Goal: Task Accomplishment & Management: Complete application form

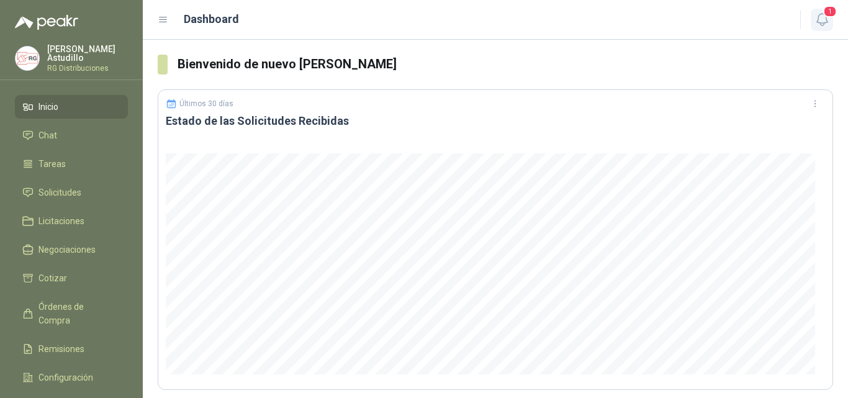
click at [826, 22] on icon "button" at bounding box center [822, 20] width 16 height 16
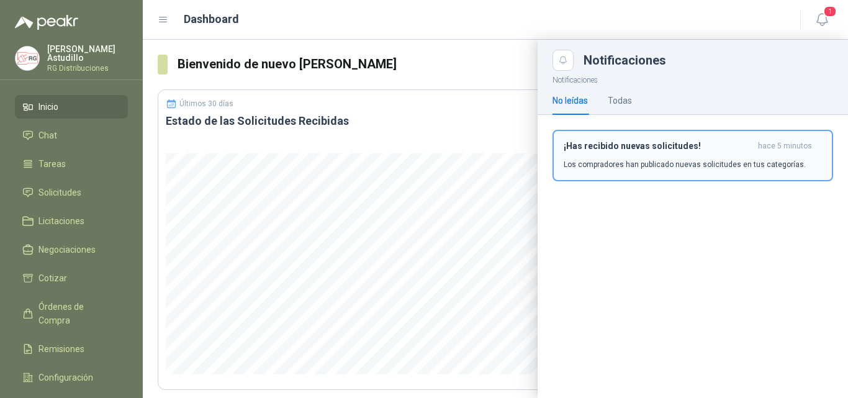
click at [681, 143] on h3 "¡Has recibido nuevas solicitudes!" at bounding box center [657, 146] width 189 height 11
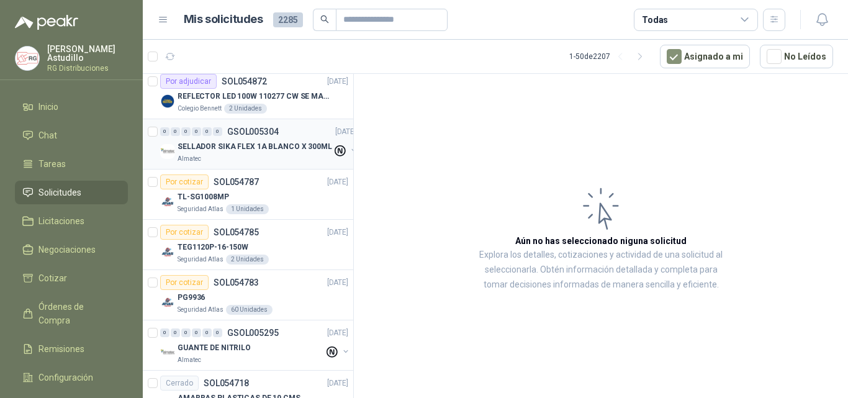
scroll to position [124, 0]
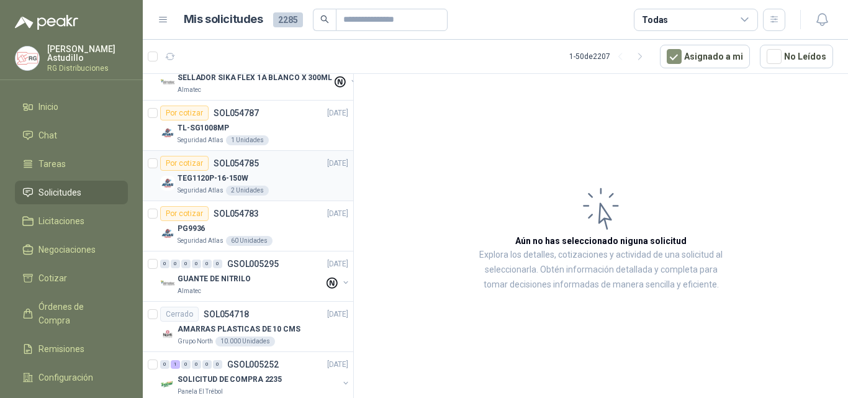
click at [287, 177] on div "TEG1120P-16-150W" at bounding box center [262, 178] width 171 height 15
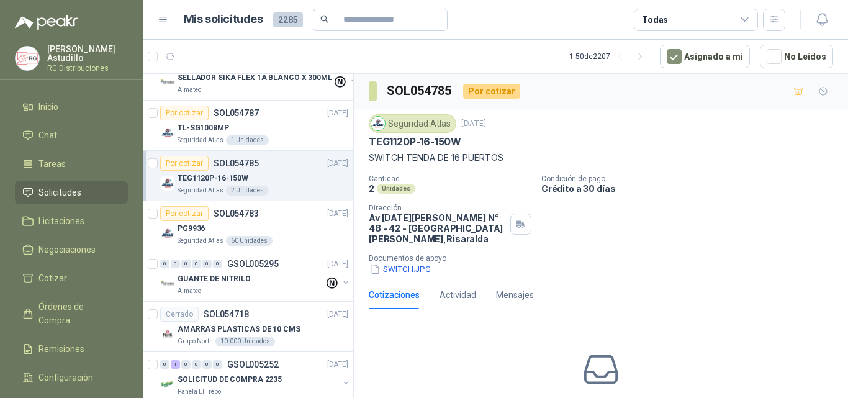
click at [146, 162] on article "Por cotizar SOL054785 03/09/25 TEG1120P-16-150W Seguridad Atlas 2 Unidades" at bounding box center [248, 176] width 210 height 50
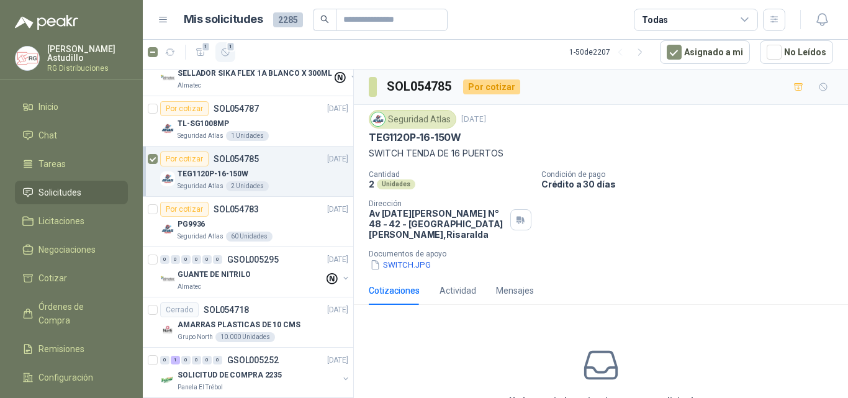
click at [226, 53] on icon "button" at bounding box center [225, 52] width 11 height 11
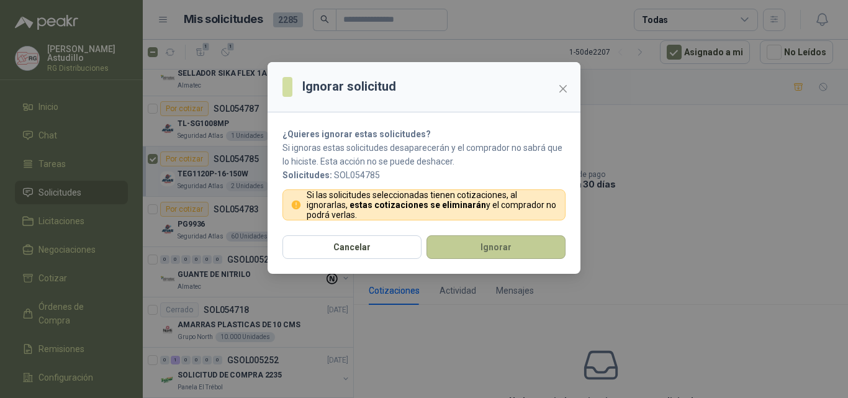
click at [457, 248] on button "Ignorar" at bounding box center [495, 247] width 139 height 24
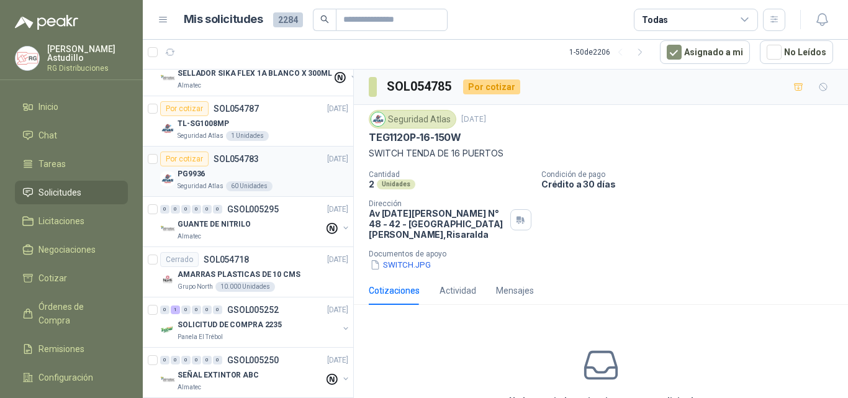
click at [269, 170] on div "PG9936" at bounding box center [262, 173] width 171 height 15
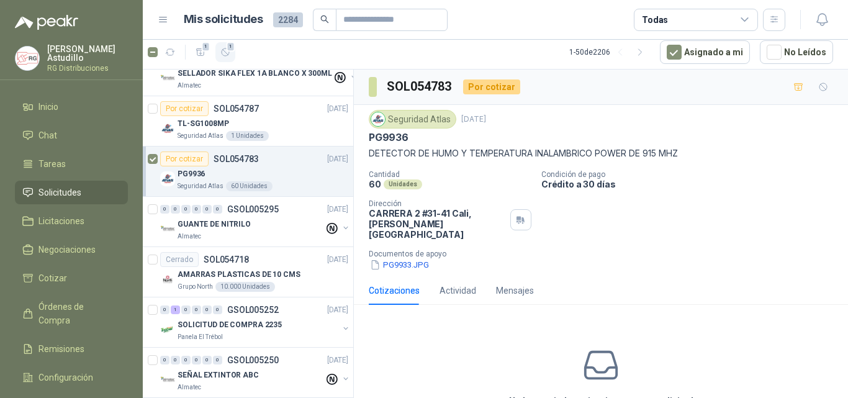
click at [233, 48] on span "1" at bounding box center [230, 47] width 9 height 10
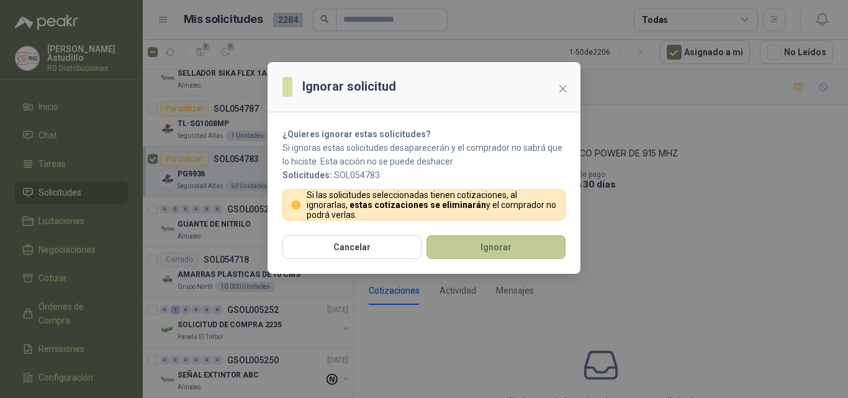
click at [513, 248] on button "Ignorar" at bounding box center [495, 247] width 139 height 24
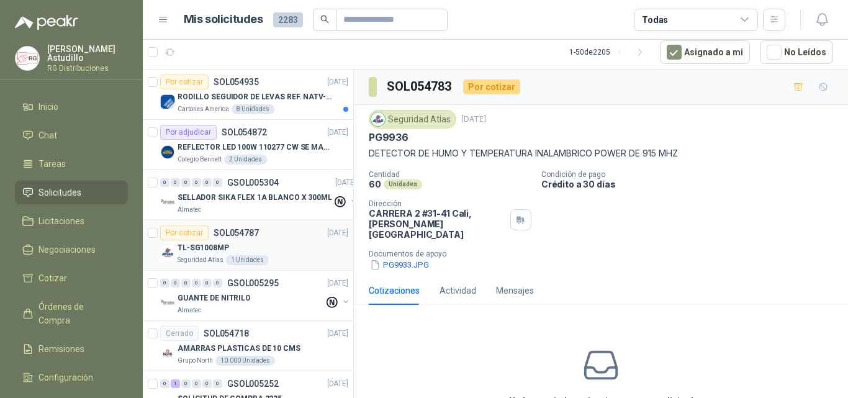
click at [287, 247] on div "TL-SG1008MP" at bounding box center [262, 247] width 171 height 15
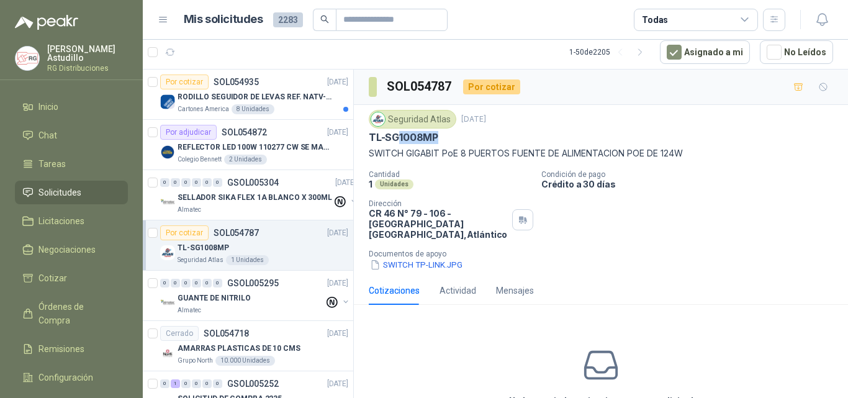
drag, startPoint x: 399, startPoint y: 137, endPoint x: 448, endPoint y: 140, distance: 49.1
click at [443, 138] on div "TL-SG1008MP" at bounding box center [601, 137] width 464 height 13
click at [756, 258] on div "SWITCH TP-LINK.JPG" at bounding box center [606, 264] width 474 height 13
click at [423, 136] on p "TL-SG1008MP" at bounding box center [403, 137] width 69 height 13
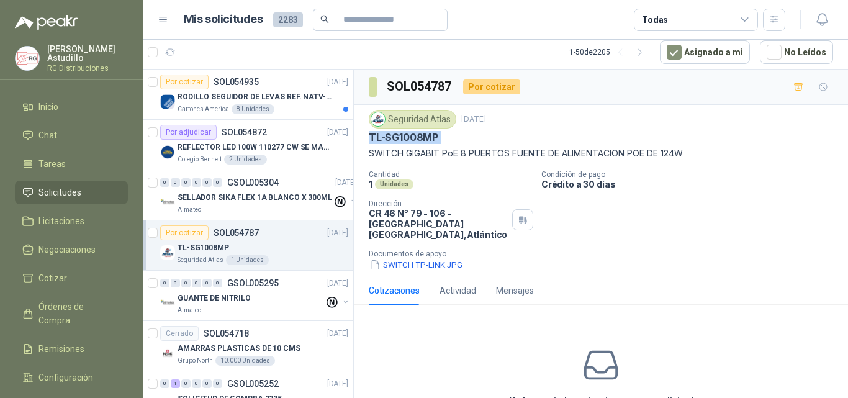
click at [423, 136] on p "TL-SG1008MP" at bounding box center [403, 137] width 69 height 13
click at [666, 235] on div "Cantidad 1 Unidades Condición de pago Crédito a 30 días Dirección CR 46 N° 79 -…" at bounding box center [601, 220] width 464 height 101
click at [410, 137] on p "TL-SG1008MP" at bounding box center [403, 137] width 69 height 13
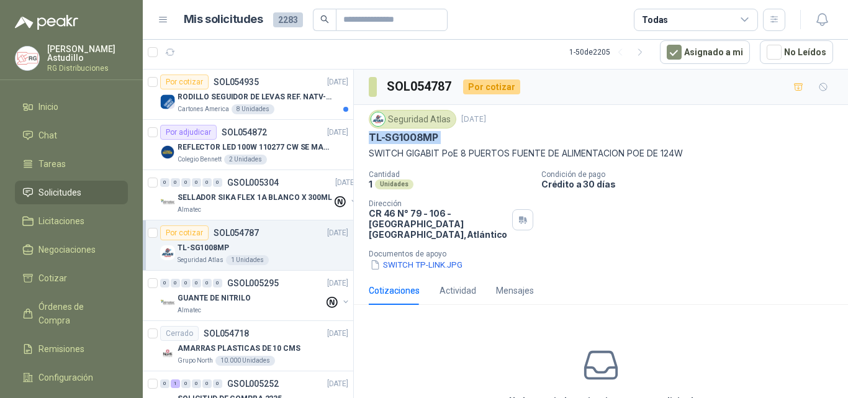
click at [410, 137] on p "TL-SG1008MP" at bounding box center [403, 137] width 69 height 13
drag, startPoint x: 648, startPoint y: 218, endPoint x: 570, endPoint y: 187, distance: 84.1
click at [646, 218] on div "Cantidad 1 Unidades Condición de pago Crédito a 30 días Dirección CR 46 N° 79 -…" at bounding box center [601, 220] width 464 height 101
click at [398, 140] on p "TL-SG1008MP" at bounding box center [403, 137] width 69 height 13
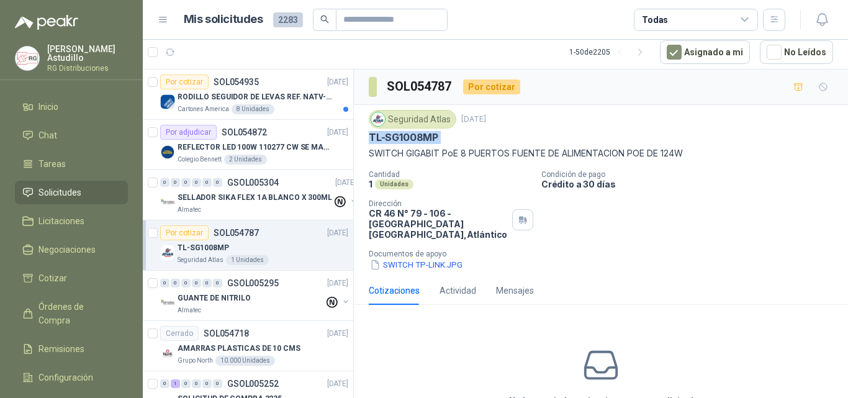
click at [398, 140] on p "TL-SG1008MP" at bounding box center [403, 137] width 69 height 13
click at [614, 226] on div "Cantidad 1 Unidades Condición de pago Crédito a 30 días Dirección CR 46 N° 79 -…" at bounding box center [601, 220] width 464 height 101
click at [406, 138] on p "TL-SG1008MP" at bounding box center [403, 137] width 69 height 13
drag, startPoint x: 406, startPoint y: 138, endPoint x: 467, endPoint y: 157, distance: 63.8
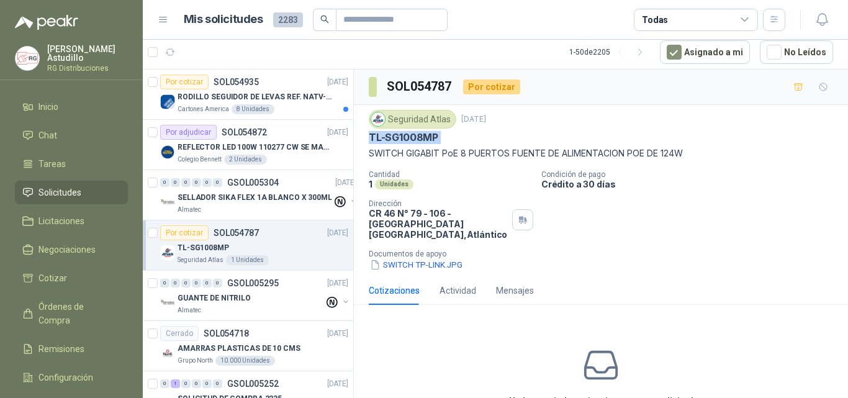
click at [407, 137] on p "TL-SG1008MP" at bounding box center [403, 137] width 69 height 13
click at [644, 227] on div "Cantidad 1 Unidades Condición de pago Crédito a 30 días Dirección CR 46 N° 79 -…" at bounding box center [601, 220] width 464 height 101
click at [409, 140] on p "TL-SG1008MP" at bounding box center [403, 137] width 69 height 13
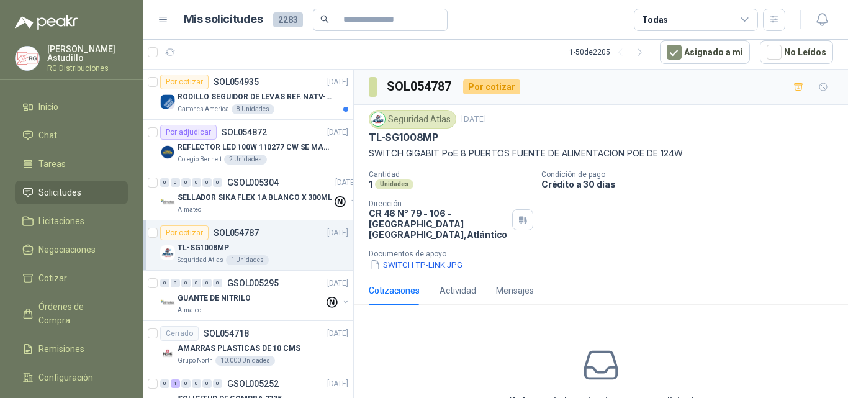
click at [655, 258] on div "SWITCH TP-LINK.JPG" at bounding box center [606, 264] width 474 height 13
click at [408, 135] on p "TL-SG1008MP" at bounding box center [403, 137] width 69 height 13
drag, startPoint x: 408, startPoint y: 135, endPoint x: 456, endPoint y: 156, distance: 52.8
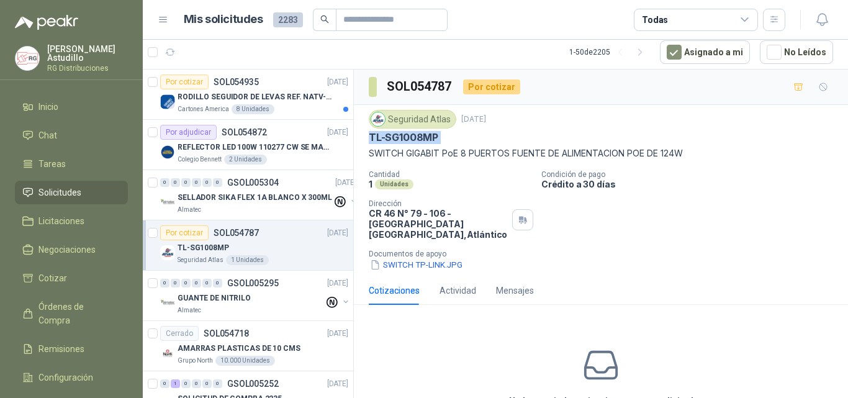
click at [408, 136] on p "TL-SG1008MP" at bounding box center [403, 137] width 69 height 13
click at [609, 213] on div "Cantidad 1 Unidades Condición de pago Crédito a 30 días Dirección CR 46 N° 79 -…" at bounding box center [601, 220] width 464 height 101
click at [405, 137] on p "TL-SG1008MP" at bounding box center [403, 137] width 69 height 13
drag, startPoint x: 405, startPoint y: 137, endPoint x: 416, endPoint y: 140, distance: 11.4
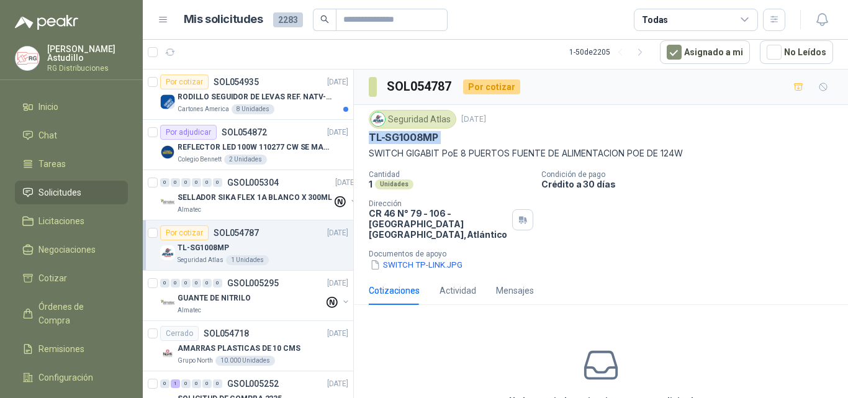
click at [405, 137] on p "TL-SG1008MP" at bounding box center [403, 137] width 69 height 13
drag, startPoint x: 644, startPoint y: 248, endPoint x: 584, endPoint y: 220, distance: 66.6
click at [643, 258] on div "SWITCH TP-LINK.JPG" at bounding box center [606, 264] width 474 height 13
click at [402, 141] on p "TL-SG1008MP" at bounding box center [403, 137] width 69 height 13
click at [401, 138] on p "TL-SG1008MP" at bounding box center [403, 137] width 69 height 13
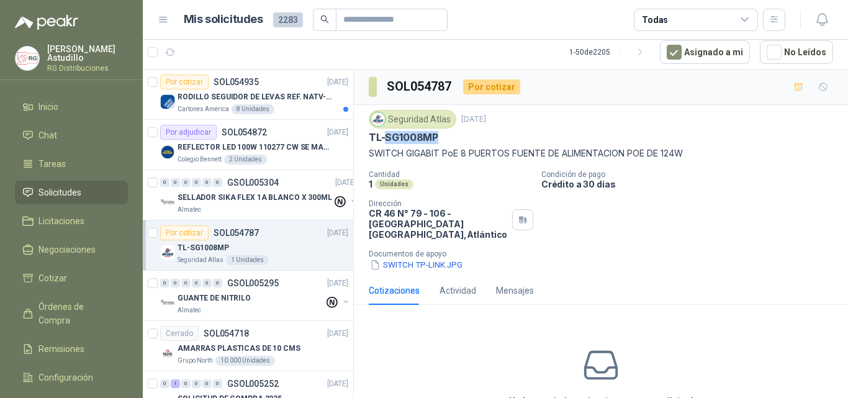
click at [401, 138] on p "TL-SG1008MP" at bounding box center [403, 137] width 69 height 13
drag, startPoint x: 597, startPoint y: 235, endPoint x: 329, endPoint y: 4, distance: 353.8
click at [593, 230] on div "Cantidad 1 Unidades Condición de pago Crédito a 30 días Dirección CR 46 N° 79 -…" at bounding box center [601, 220] width 464 height 101
drag, startPoint x: 369, startPoint y: 138, endPoint x: 383, endPoint y: 137, distance: 14.3
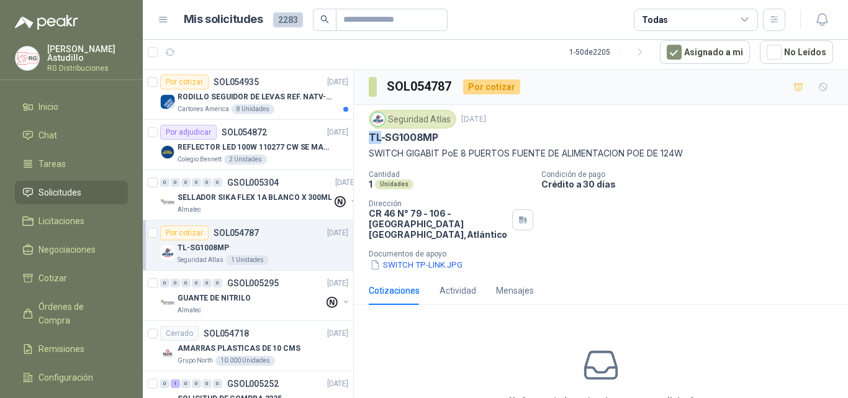
click at [382, 137] on p "TL-SG1008MP" at bounding box center [403, 137] width 69 height 13
click at [391, 141] on p "TL-SG1008MP" at bounding box center [403, 137] width 69 height 13
drag, startPoint x: 379, startPoint y: 138, endPoint x: 406, endPoint y: 139, distance: 27.3
click at [405, 139] on p "TL-SG1008MP" at bounding box center [403, 137] width 69 height 13
click at [582, 125] on div "Seguridad Atlas 3 sept, 2025" at bounding box center [601, 119] width 464 height 19
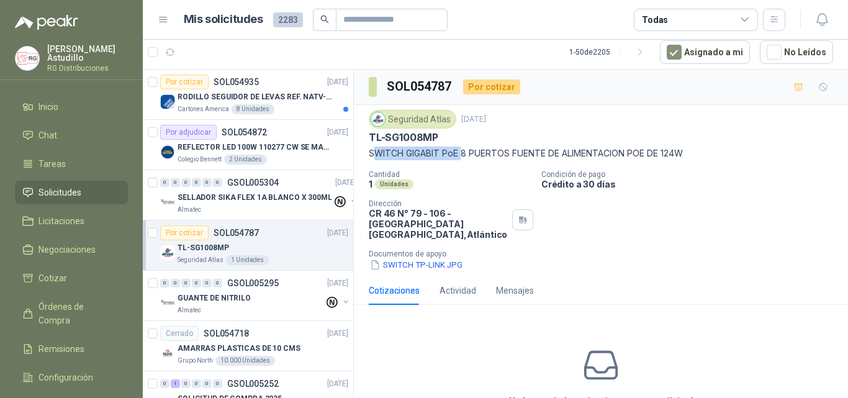
drag, startPoint x: 424, startPoint y: 155, endPoint x: 468, endPoint y: 152, distance: 44.8
click at [468, 152] on p "SWITCH GIGABIT PoE 8 PUERTOS FUENTE DE ALIMENTACION POE DE 124W" at bounding box center [601, 153] width 464 height 14
click at [473, 167] on div "Seguridad Atlas [DATE] TL-SG1008MP SWITCH GIGABIT [PERSON_NAME] 8 PUERTOS FUENT…" at bounding box center [601, 190] width 464 height 161
drag, startPoint x: 619, startPoint y: 151, endPoint x: 711, endPoint y: 164, distance: 92.7
click at [711, 164] on div "Seguridad Atlas [DATE] TL-SG1008MP SWITCH GIGABIT [PERSON_NAME] 8 PUERTOS FUENT…" at bounding box center [601, 190] width 464 height 161
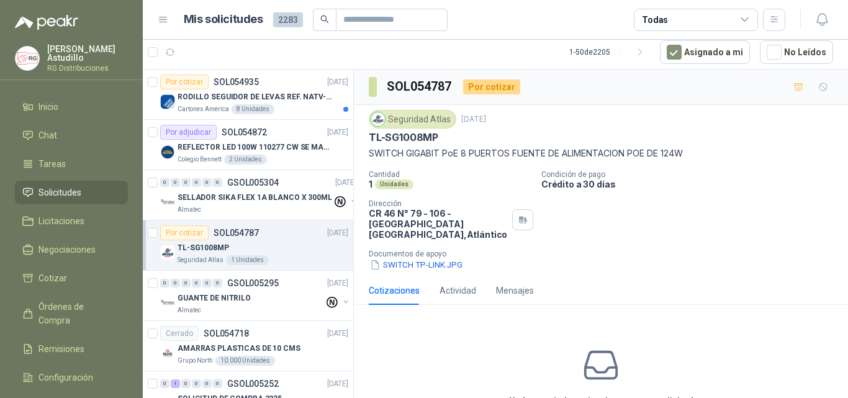
drag, startPoint x: 706, startPoint y: 194, endPoint x: 675, endPoint y: 156, distance: 48.5
click at [704, 193] on div "Cantidad 1 Unidades Condición de pago Crédito a 30 días Dirección CR 46 N° 79 -…" at bounding box center [601, 220] width 464 height 101
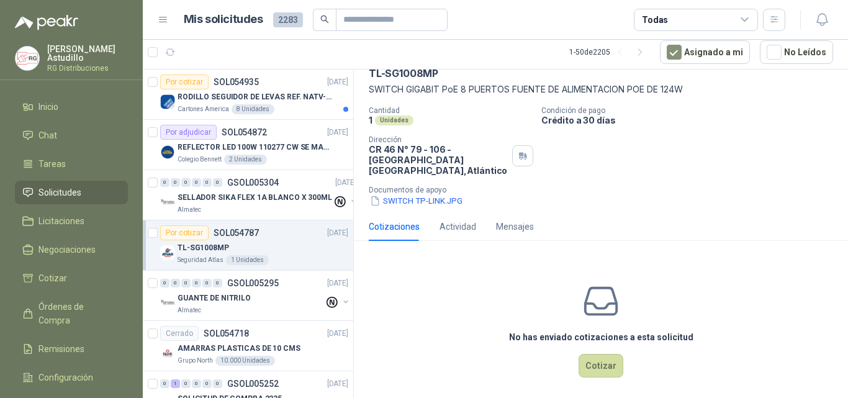
scroll to position [65, 0]
click at [602, 357] on button "Cotizar" at bounding box center [600, 365] width 45 height 24
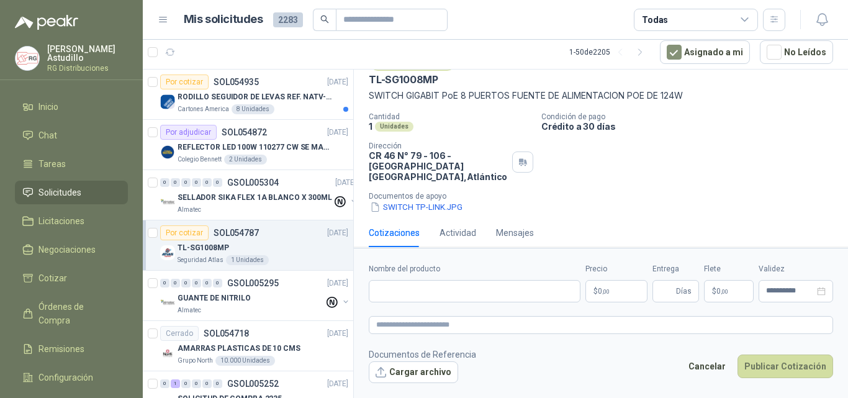
scroll to position [56, 0]
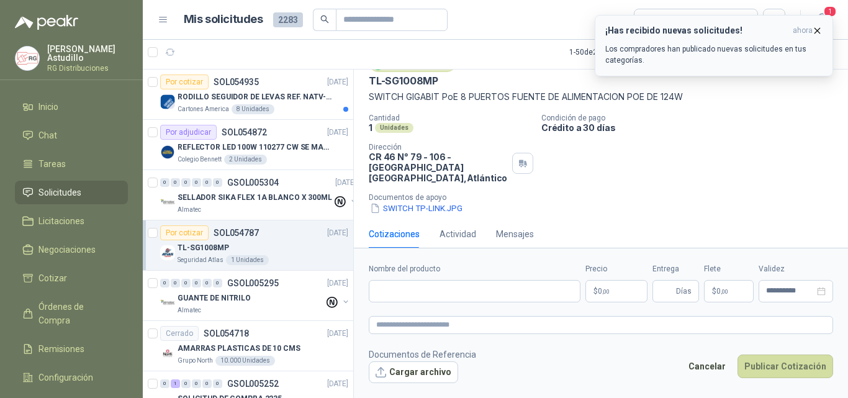
click at [820, 32] on icon "button" at bounding box center [817, 30] width 11 height 11
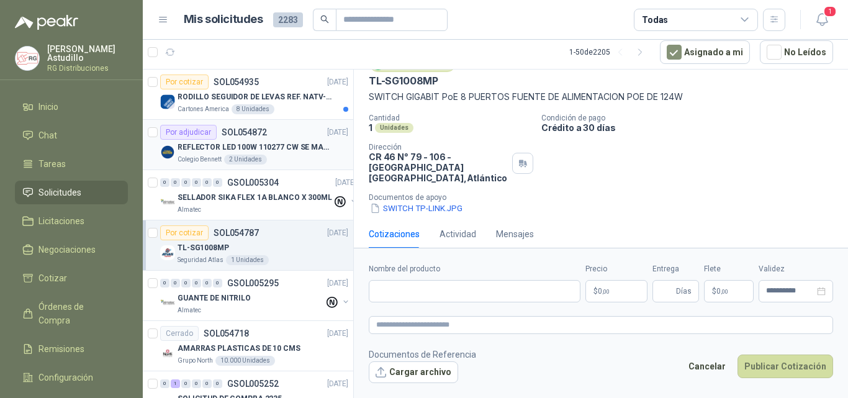
click at [295, 148] on p "REFLECTOR LED 100W 110277 CW SE MARCA: PILA BY PHILIPS" at bounding box center [254, 147] width 154 height 12
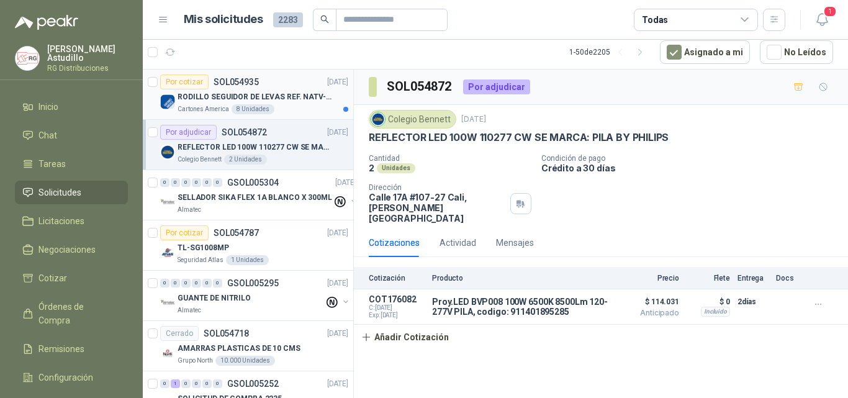
click at [292, 88] on div "Por cotizar SOL054935 04/09/25" at bounding box center [254, 81] width 188 height 15
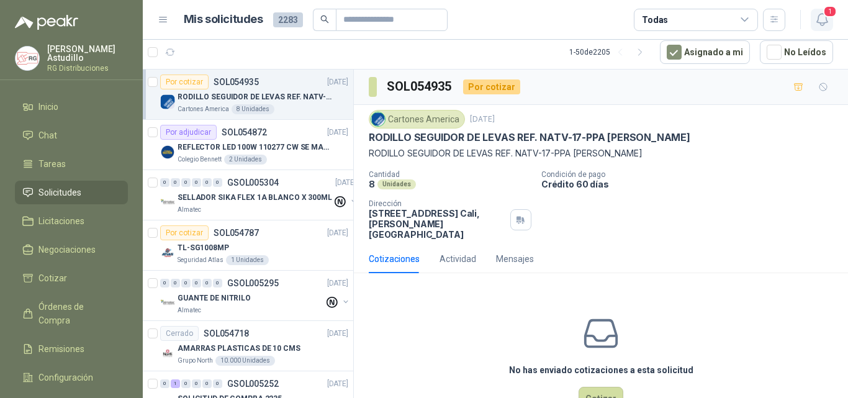
click at [826, 19] on icon "button" at bounding box center [821, 20] width 11 height 12
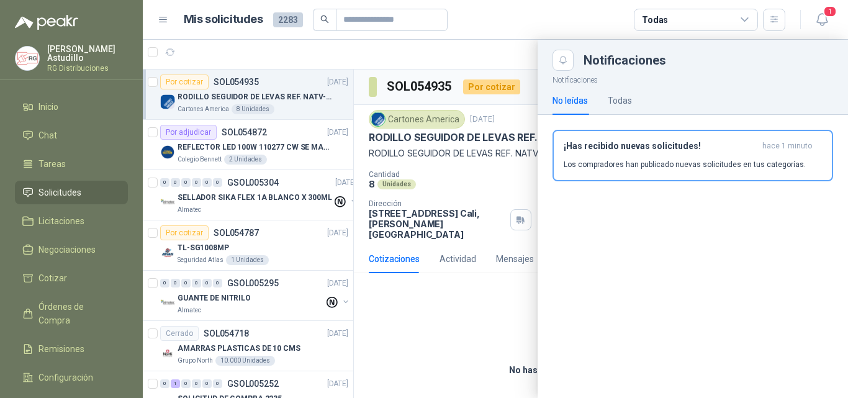
click at [678, 163] on p "Los compradores han publicado nuevas solicitudes en tus categorías." at bounding box center [684, 164] width 242 height 11
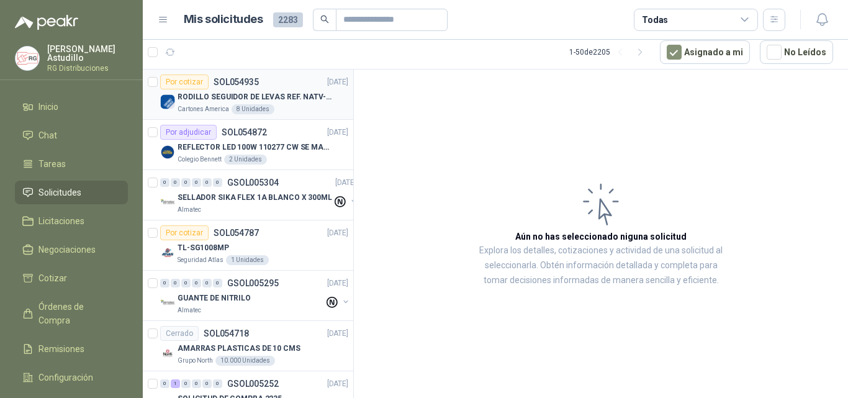
click at [300, 94] on p "RODILLO SEGUIDOR DE LEVAS REF. NATV-17-PPA MARCA MCG" at bounding box center [254, 97] width 154 height 12
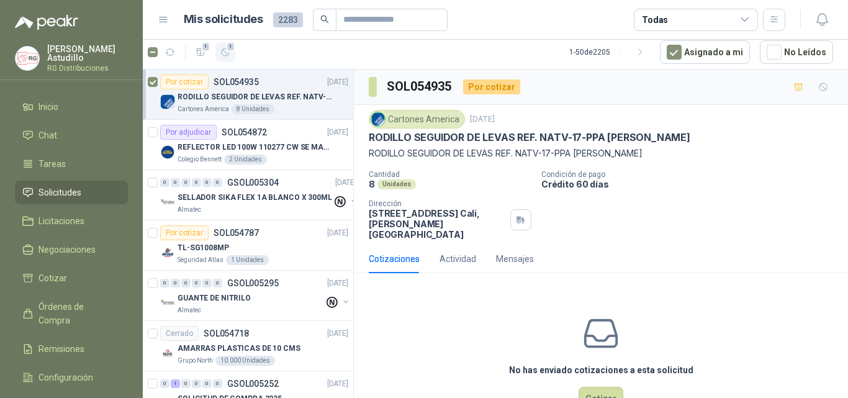
click at [228, 48] on span "1" at bounding box center [230, 47] width 9 height 10
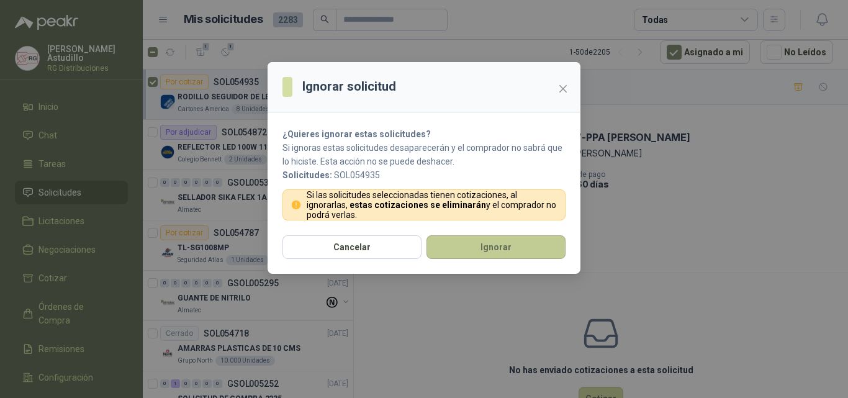
click at [487, 251] on button "Ignorar" at bounding box center [495, 247] width 139 height 24
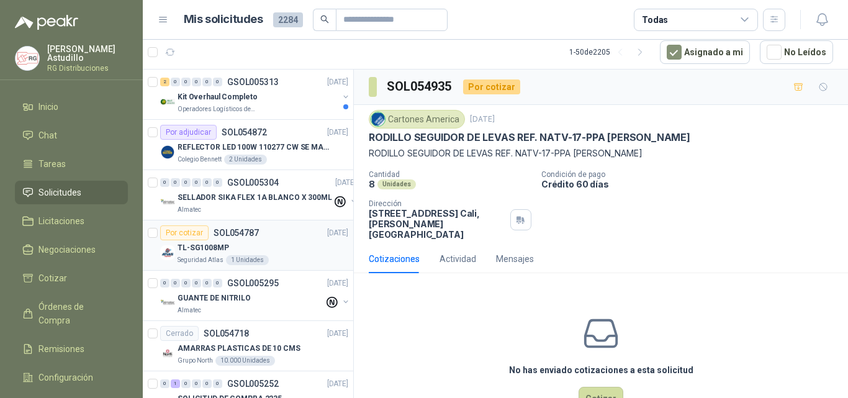
click at [273, 248] on div "TL-SG1008MP" at bounding box center [262, 247] width 171 height 15
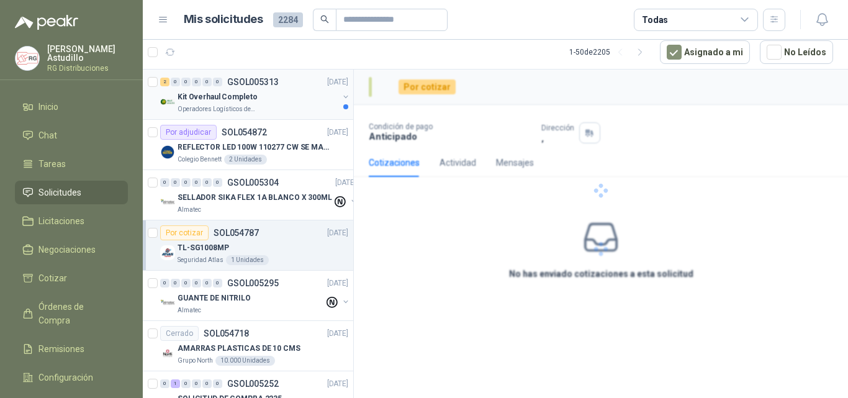
click at [282, 92] on div "Kit Overhaul Completo" at bounding box center [257, 96] width 161 height 15
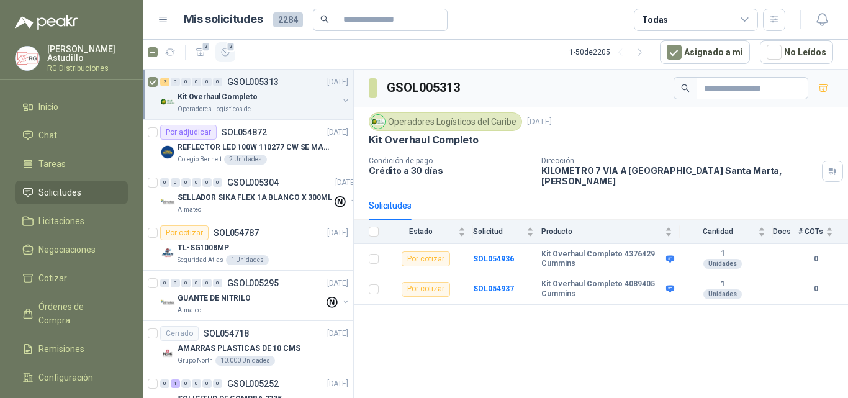
click at [226, 54] on icon "button" at bounding box center [225, 52] width 11 height 11
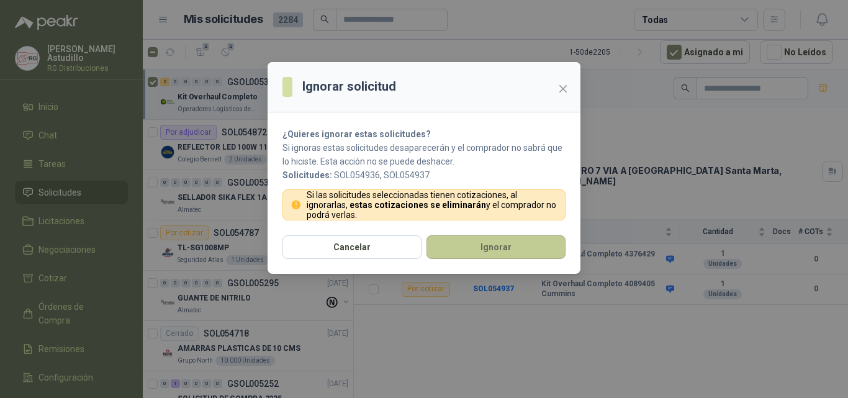
click at [492, 248] on button "Ignorar" at bounding box center [495, 247] width 139 height 24
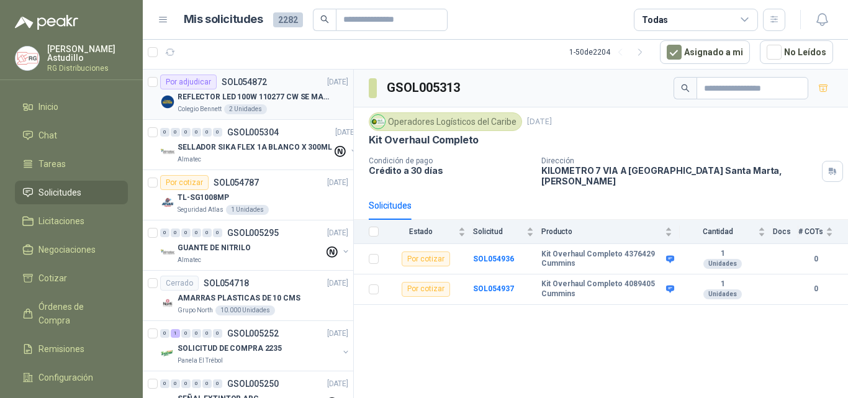
click at [297, 108] on div "Colegio Bennett 2 Unidades" at bounding box center [262, 109] width 171 height 10
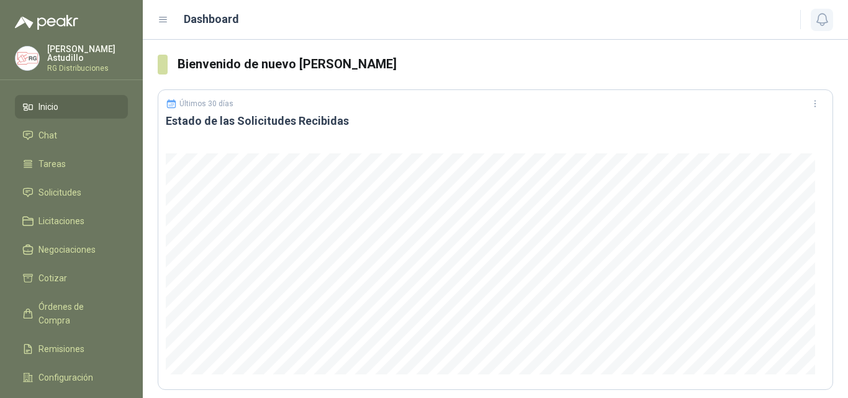
click at [823, 20] on icon "button" at bounding box center [822, 20] width 16 height 16
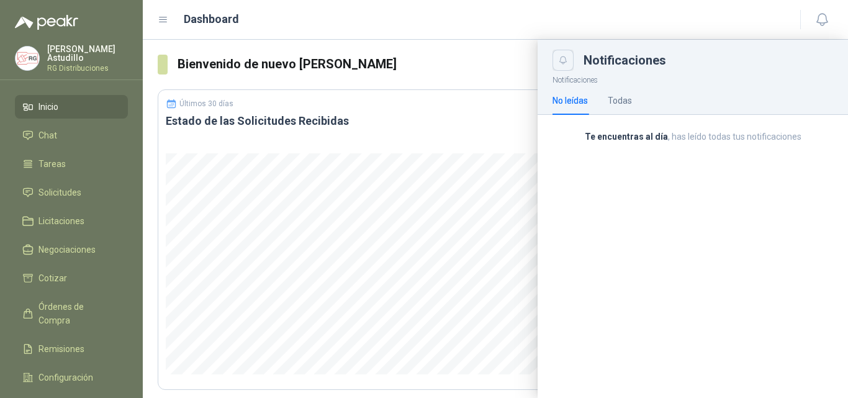
click at [559, 63] on icon "Close" at bounding box center [563, 60] width 11 height 11
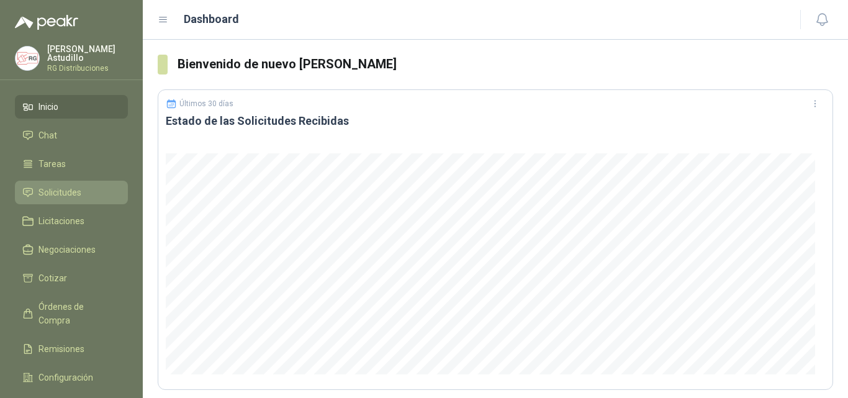
click at [60, 189] on span "Solicitudes" at bounding box center [59, 193] width 43 height 14
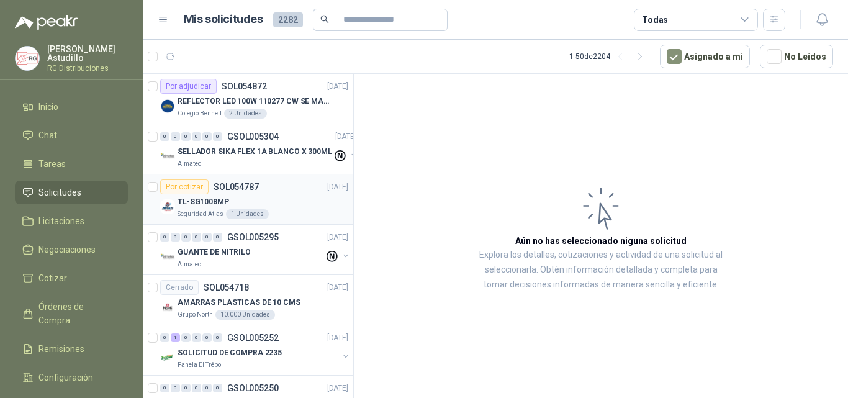
click at [278, 200] on div "TL-SG1008MP" at bounding box center [262, 201] width 171 height 15
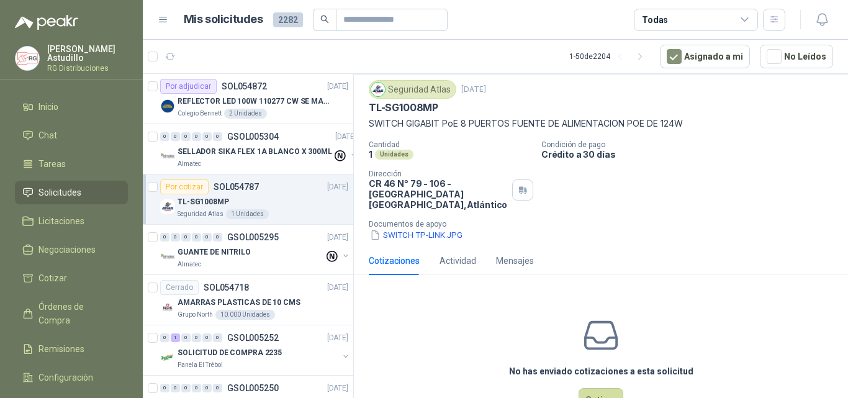
scroll to position [65, 0]
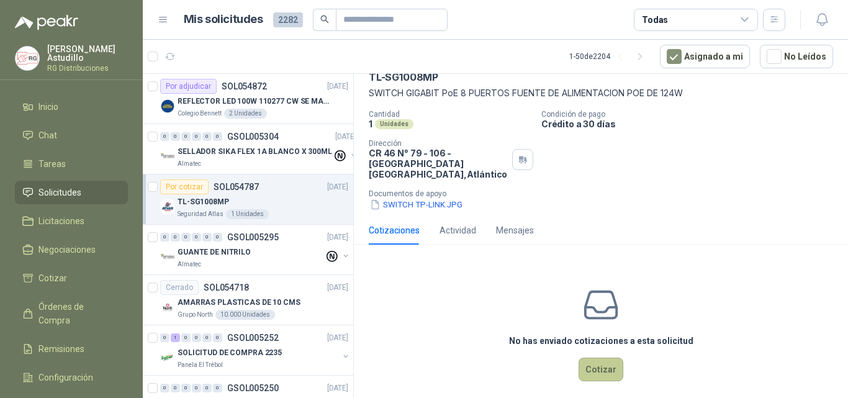
click at [594, 357] on button "Cotizar" at bounding box center [600, 369] width 45 height 24
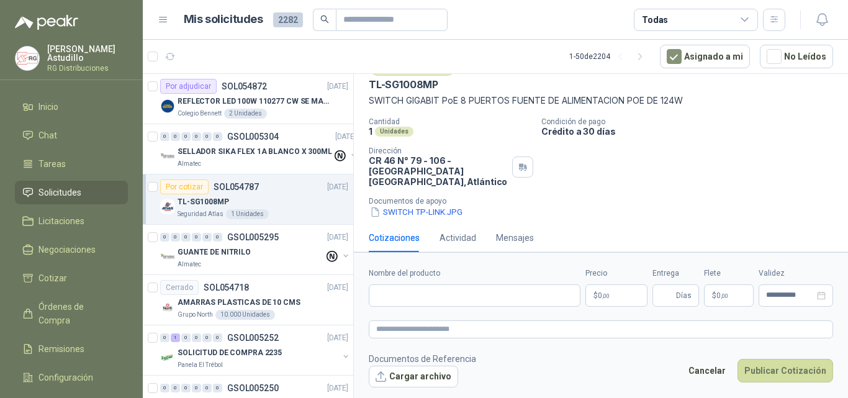
scroll to position [56, 0]
click at [441, 293] on input "Nombre del producto" at bounding box center [475, 295] width 212 height 22
paste input "**********"
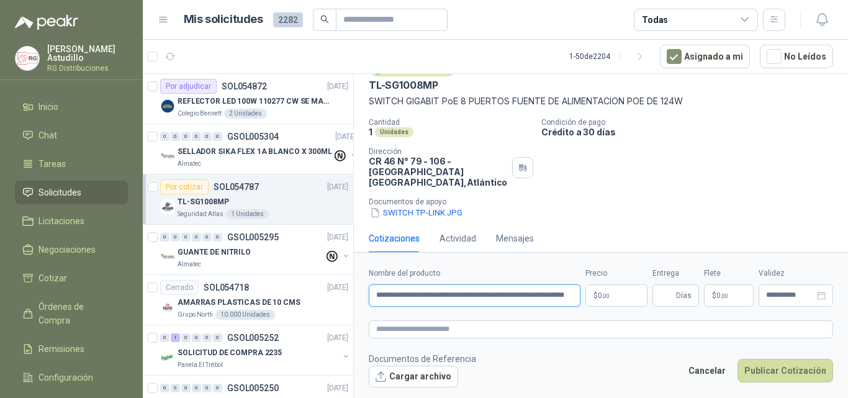
scroll to position [0, 30]
drag, startPoint x: 464, startPoint y: 299, endPoint x: 588, endPoint y: 297, distance: 123.5
click at [588, 297] on div "**********" at bounding box center [601, 286] width 464 height 39
paste input "**********"
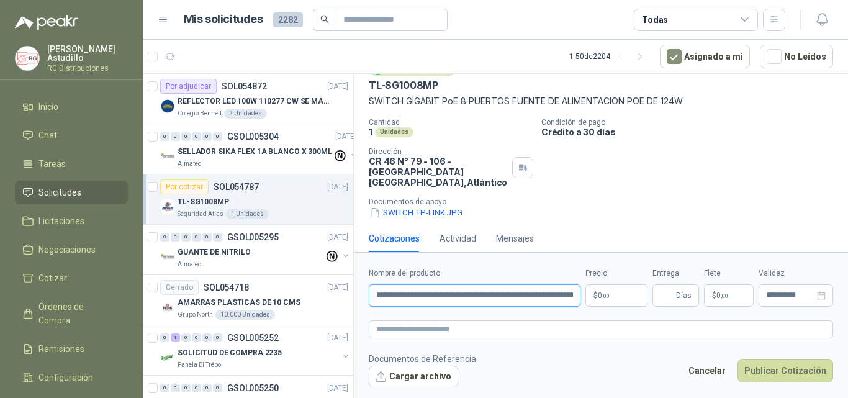
click at [415, 299] on input "**********" at bounding box center [475, 295] width 212 height 22
drag, startPoint x: 409, startPoint y: 297, endPoint x: 626, endPoint y: 300, distance: 216.6
click at [626, 300] on div "**********" at bounding box center [601, 286] width 464 height 39
paste input "**********"
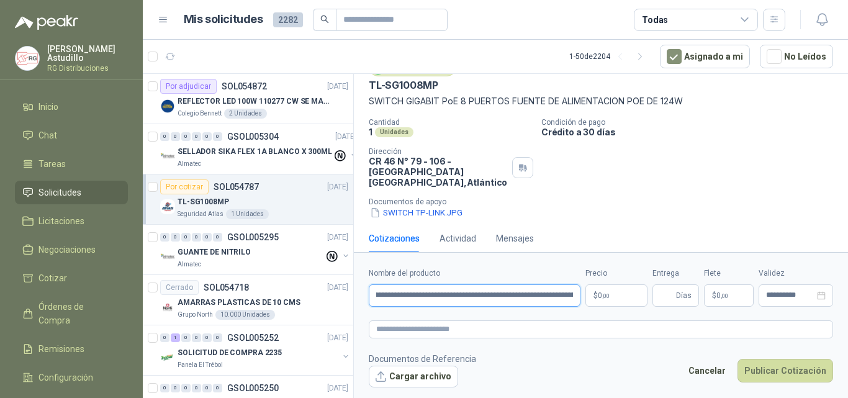
scroll to position [0, 393]
type input "**********"
click at [610, 292] on body "[PERSON_NAME] RG Distribuciones Inicio Chat Tareas Solicitudes Licitaciones Neg…" at bounding box center [424, 199] width 848 height 398
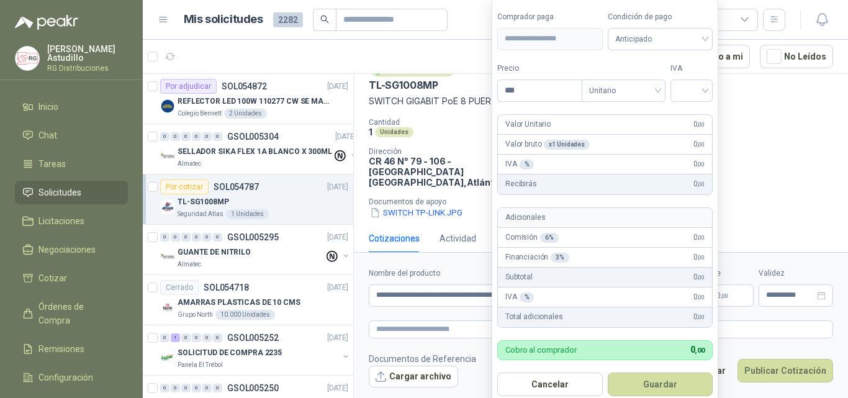
scroll to position [65, 0]
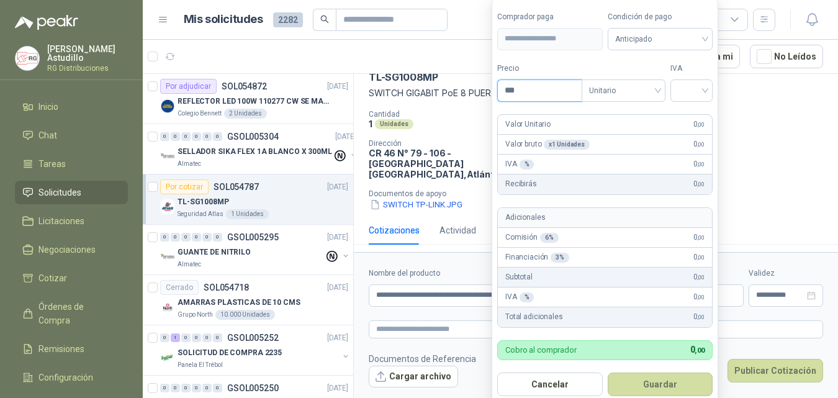
paste input "******"
type input "*********"
click at [686, 89] on input "search" at bounding box center [691, 89] width 27 height 19
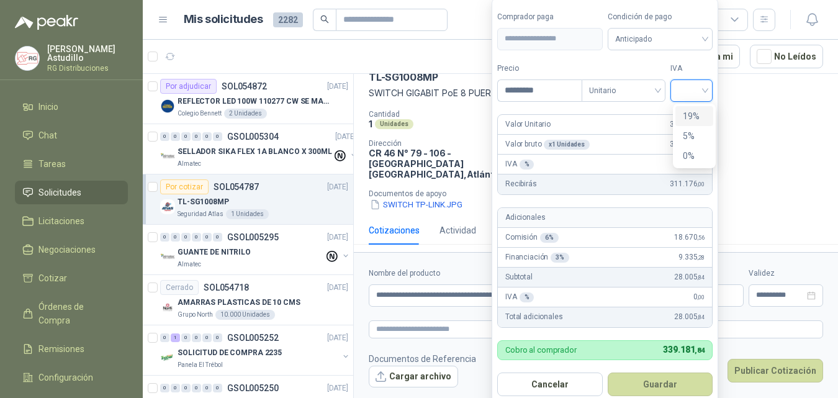
click at [691, 117] on div "19%" at bounding box center [693, 116] width 23 height 14
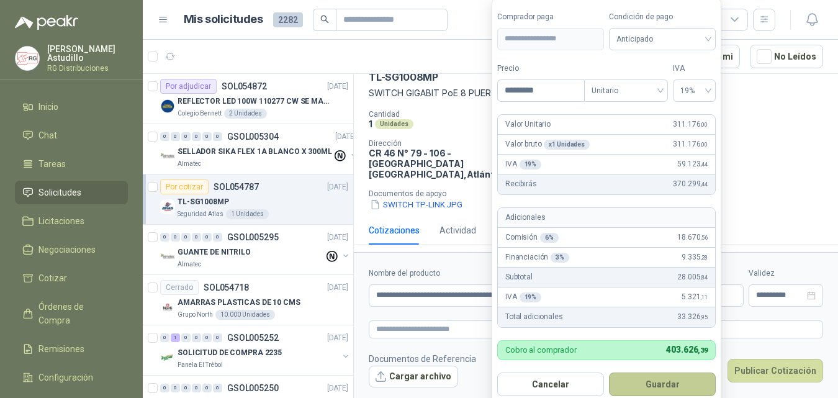
click at [669, 383] on button "Guardar" at bounding box center [662, 384] width 107 height 24
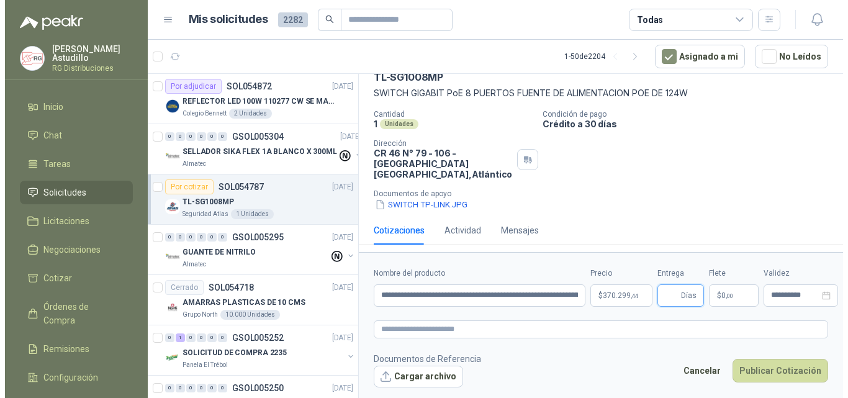
scroll to position [56, 0]
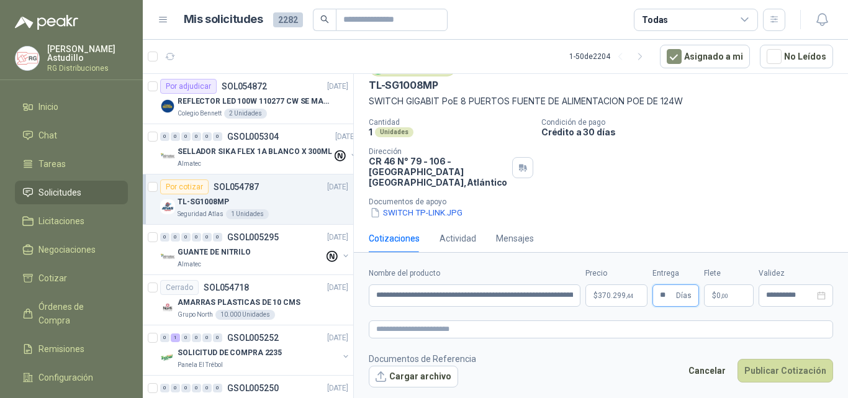
type input "**"
click at [726, 295] on span ",00" at bounding box center [723, 295] width 7 height 7
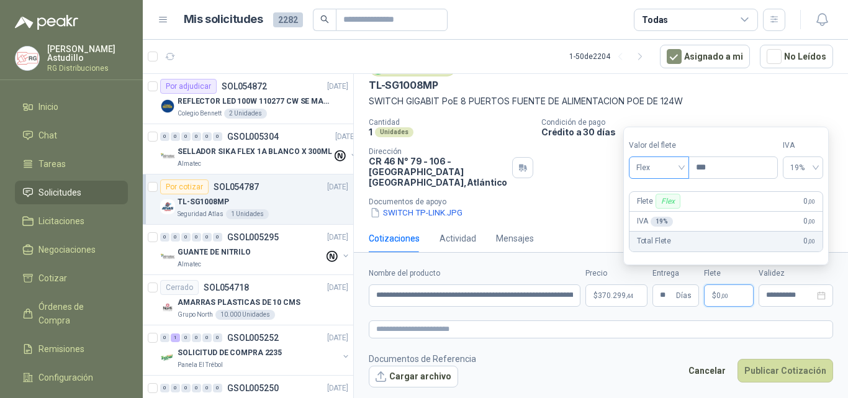
click at [670, 171] on span "Flex" at bounding box center [658, 167] width 45 height 19
click at [650, 232] on div "Fijo" at bounding box center [659, 233] width 43 height 14
drag, startPoint x: 802, startPoint y: 163, endPoint x: 800, endPoint y: 173, distance: 10.0
click at [802, 164] on span "19%" at bounding box center [802, 167] width 25 height 19
click at [799, 215] on div "0%" at bounding box center [809, 214] width 20 height 14
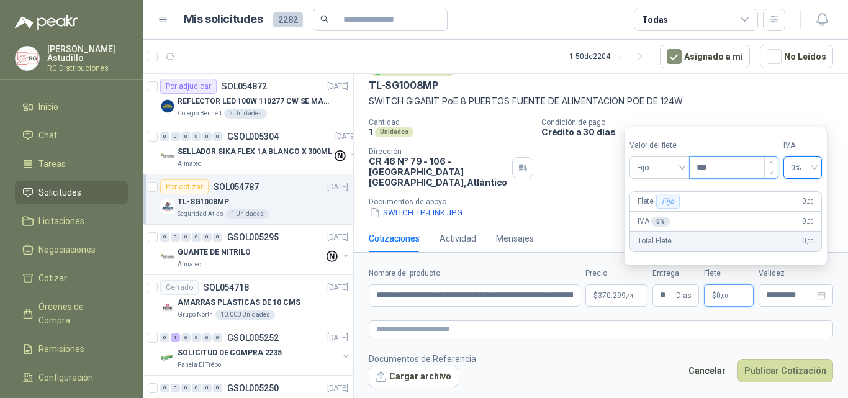
click at [756, 174] on input "***" at bounding box center [733, 167] width 88 height 21
type input "*********"
click at [659, 353] on footer "Documentos de Referencia Cargar archivo Cancelar Publicar Cotización" at bounding box center [601, 370] width 464 height 36
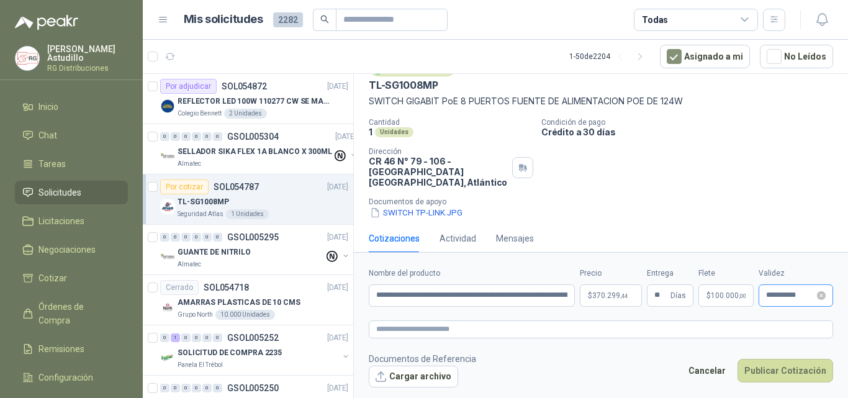
drag, startPoint x: 757, startPoint y: 300, endPoint x: 763, endPoint y: 302, distance: 6.5
click at [758, 300] on div "**********" at bounding box center [601, 286] width 464 height 39
click at [774, 297] on input "**********" at bounding box center [790, 295] width 48 height 8
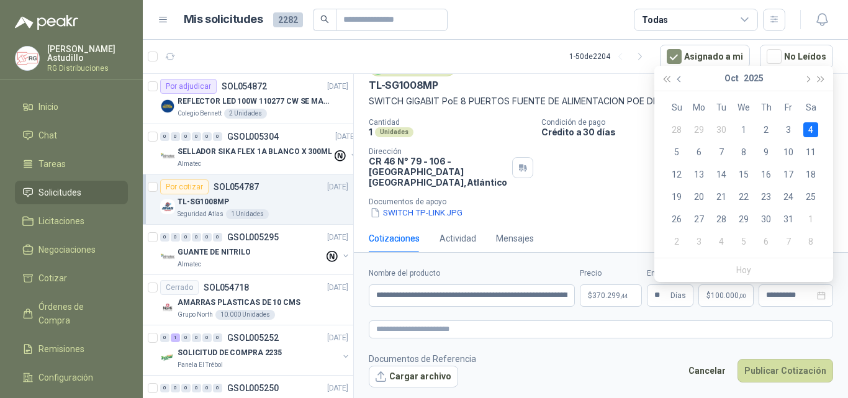
click at [682, 82] on button "button" at bounding box center [680, 78] width 14 height 25
type input "**********"
click at [767, 155] on div "11" at bounding box center [765, 152] width 15 height 15
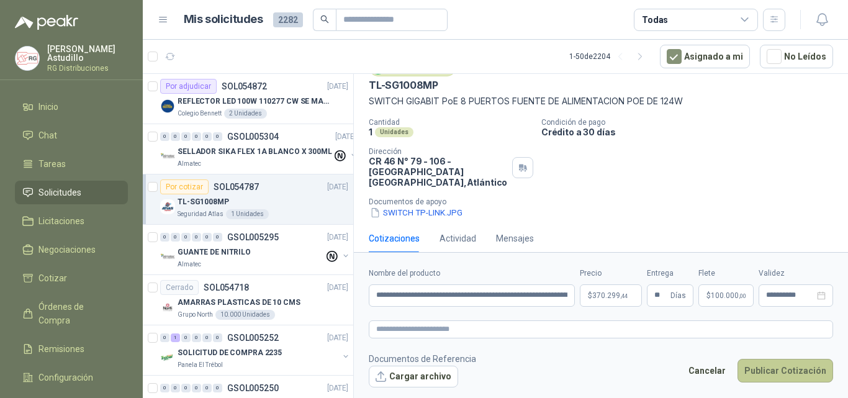
click at [794, 375] on button "Publicar Cotización" at bounding box center [785, 371] width 96 height 24
click at [532, 297] on input "**********" at bounding box center [472, 295] width 206 height 22
drag, startPoint x: 569, startPoint y: 297, endPoint x: 429, endPoint y: 296, distance: 140.2
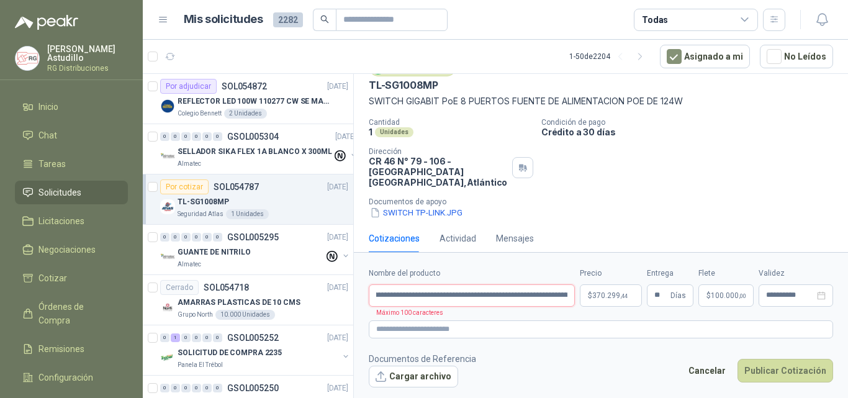
click at [428, 297] on input "**********" at bounding box center [472, 295] width 206 height 22
type input "**********"
click at [462, 266] on form "**********" at bounding box center [601, 327] width 494 height 150
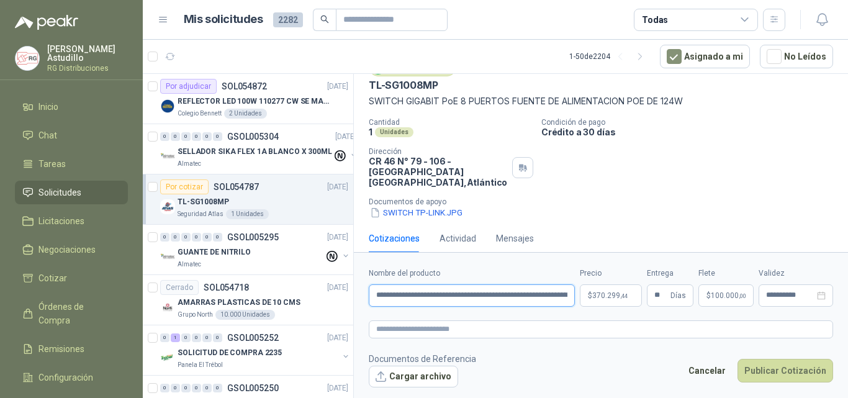
click at [426, 304] on input "**********" at bounding box center [472, 295] width 206 height 22
drag, startPoint x: 390, startPoint y: 297, endPoint x: 577, endPoint y: 303, distance: 186.9
click at [577, 303] on div "**********" at bounding box center [601, 286] width 464 height 39
click at [539, 297] on input "**********" at bounding box center [472, 295] width 206 height 22
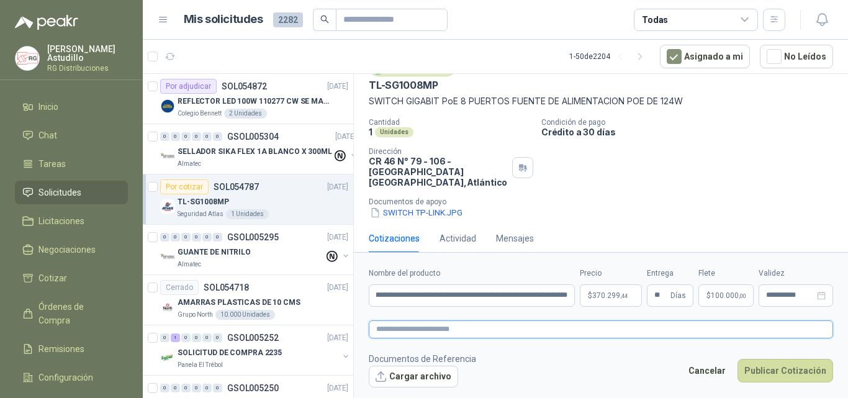
click at [397, 328] on textarea at bounding box center [601, 329] width 464 height 18
paste textarea "**********"
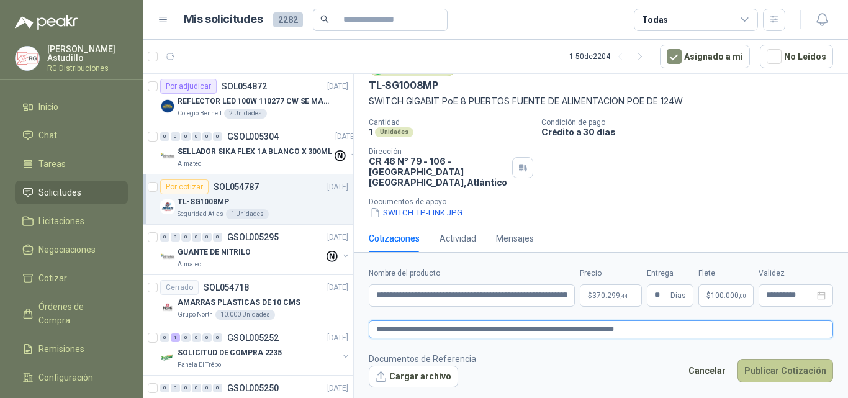
type textarea "**********"
click at [772, 370] on button "Publicar Cotización" at bounding box center [785, 371] width 96 height 24
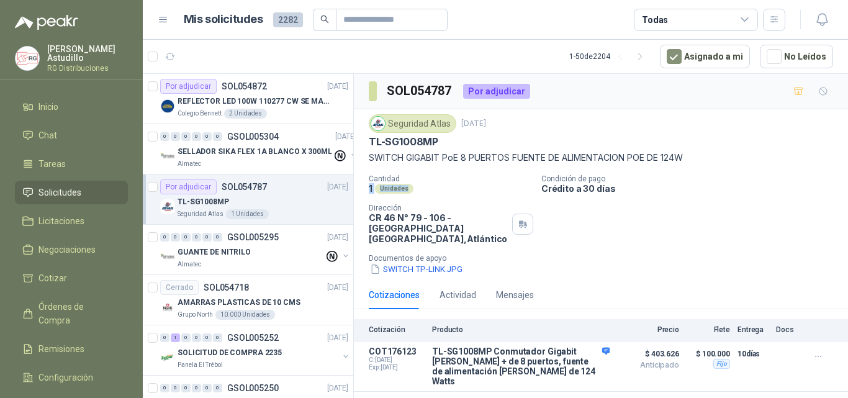
drag, startPoint x: 367, startPoint y: 187, endPoint x: 432, endPoint y: 192, distance: 65.3
click at [418, 193] on div "Seguridad Atlas [DATE] TL-SG1008MP SWITCH GIGABIT [PERSON_NAME] 8 PUERTOS FUENT…" at bounding box center [601, 194] width 494 height 171
click at [465, 179] on p "Cantidad" at bounding box center [450, 178] width 163 height 9
click at [462, 159] on p "SWITCH GIGABIT PoE 8 PUERTOS FUENTE DE ALIMENTACION POE DE 124W" at bounding box center [601, 158] width 464 height 14
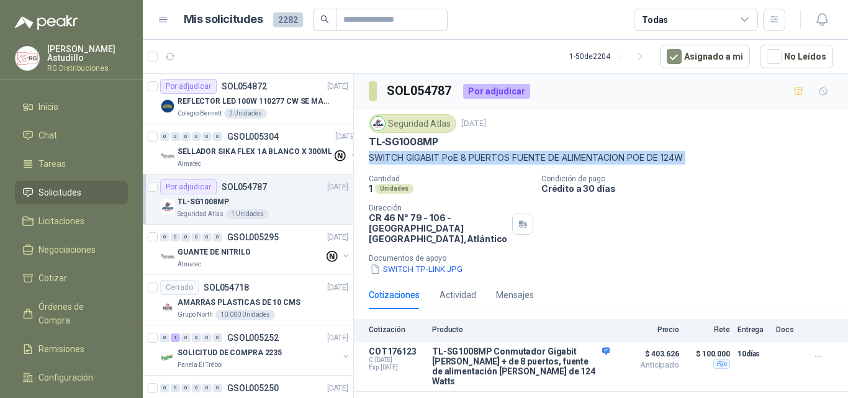
click at [462, 159] on p "SWITCH GIGABIT PoE 8 PUERTOS FUENTE DE ALIMENTACION POE DE 124W" at bounding box center [601, 158] width 464 height 14
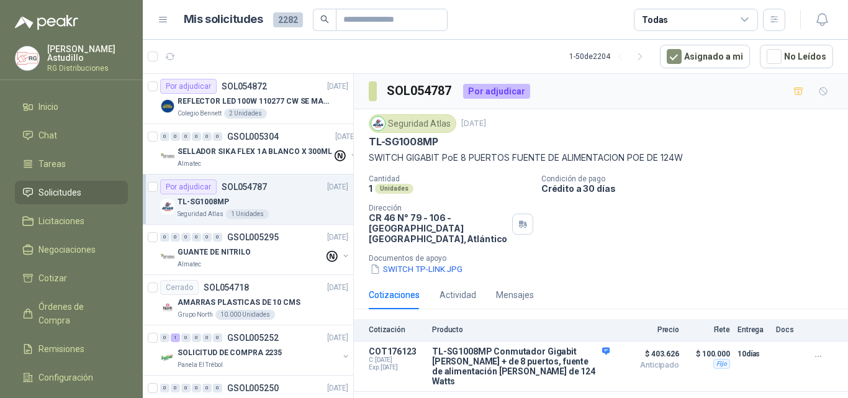
click at [717, 204] on div "Cantidad 1 Unidades Condición de pago Crédito a 30 días Dirección CR 46 N° 79 -…" at bounding box center [601, 224] width 464 height 101
click at [562, 364] on icon "button" at bounding box center [561, 366] width 3 height 5
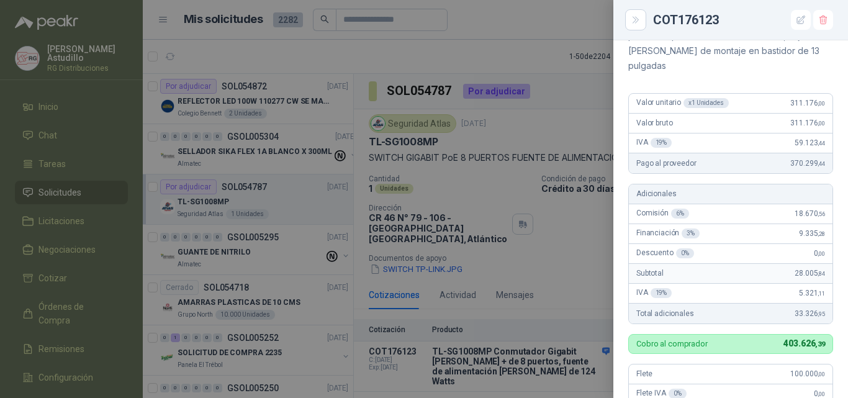
scroll to position [47, 0]
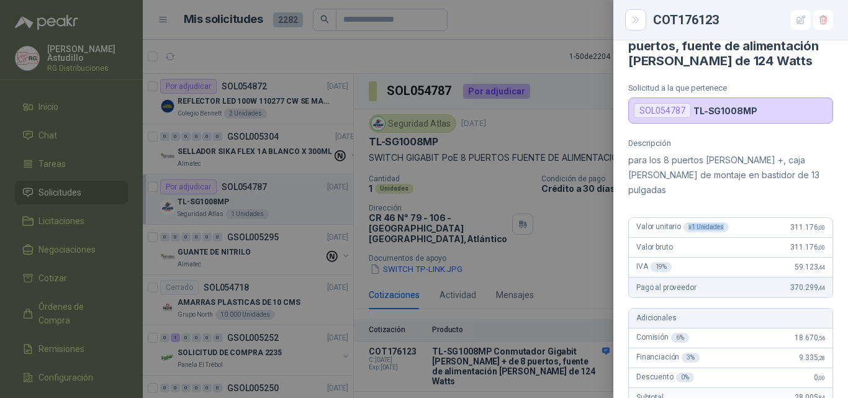
drag, startPoint x: 681, startPoint y: 212, endPoint x: 725, endPoint y: 210, distance: 43.5
click at [721, 222] on div "x 1 Unidades" at bounding box center [705, 227] width 45 height 10
click at [725, 218] on div "Valor unitario x 1 Unidades 311.176 ,00" at bounding box center [731, 228] width 204 height 20
drag, startPoint x: 722, startPoint y: 214, endPoint x: 714, endPoint y: 216, distance: 8.9
click at [696, 222] on div "x 1 Unidades" at bounding box center [705, 227] width 45 height 10
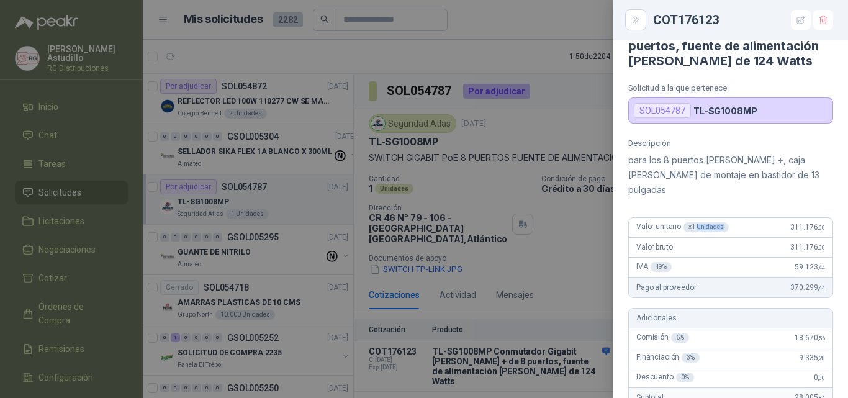
click at [720, 222] on div "x 1 Unidades" at bounding box center [705, 227] width 45 height 10
drag, startPoint x: 722, startPoint y: 213, endPoint x: 694, endPoint y: 216, distance: 27.4
click at [694, 222] on div "x 1 Unidades" at bounding box center [705, 227] width 45 height 10
click at [721, 219] on div "Valor unitario x 1 Unidades 311.176 ,00" at bounding box center [731, 228] width 204 height 20
drag, startPoint x: 712, startPoint y: 212, endPoint x: 695, endPoint y: 215, distance: 17.0
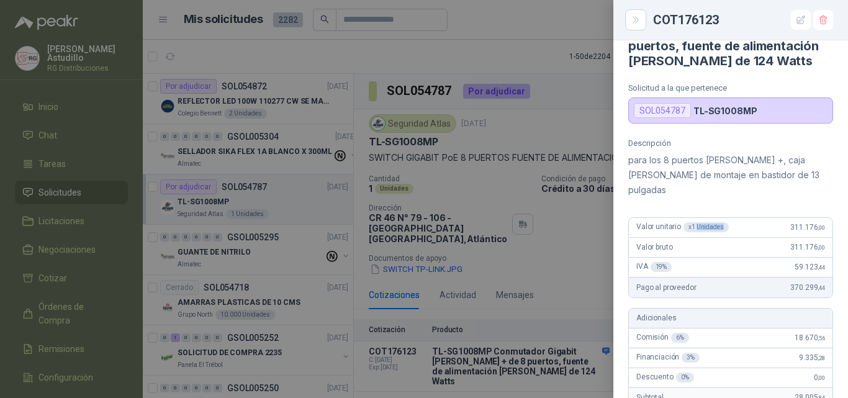
click at [695, 222] on div "x 1 Unidades" at bounding box center [705, 227] width 45 height 10
click at [709, 222] on div "x 1 Unidades" at bounding box center [705, 227] width 45 height 10
click at [722, 222] on div "x 1 Unidades" at bounding box center [705, 227] width 45 height 10
drag, startPoint x: 722, startPoint y: 212, endPoint x: 695, endPoint y: 213, distance: 26.7
click at [695, 222] on div "x 1 Unidades" at bounding box center [705, 227] width 45 height 10
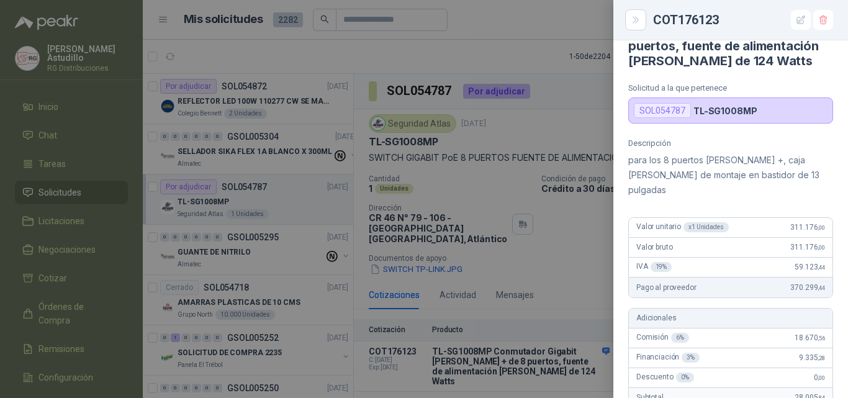
click at [730, 238] on div "Valor bruto 311.176 ,00" at bounding box center [731, 248] width 204 height 20
drag, startPoint x: 720, startPoint y: 213, endPoint x: 696, endPoint y: 217, distance: 24.4
click at [696, 222] on span "Valor unitario x 1 Unidades" at bounding box center [682, 227] width 92 height 10
click at [722, 218] on div "Valor unitario x 1 Unidades 311.176 ,00" at bounding box center [731, 228] width 204 height 20
drag, startPoint x: 638, startPoint y: 17, endPoint x: 639, endPoint y: 29, distance: 12.5
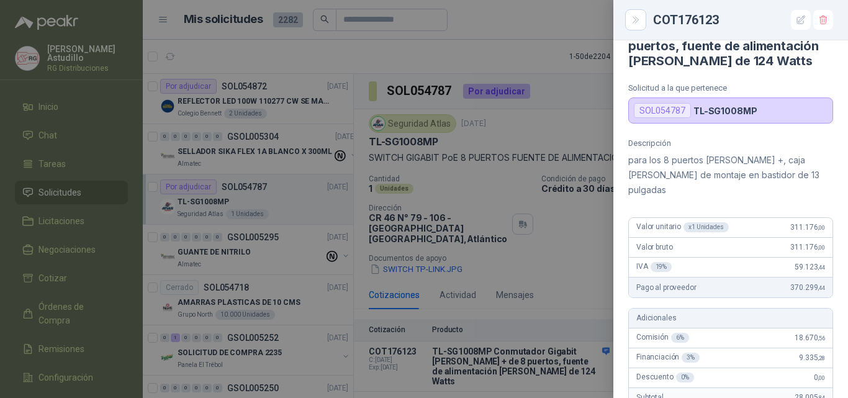
click at [638, 17] on icon "Close" at bounding box center [635, 20] width 11 height 11
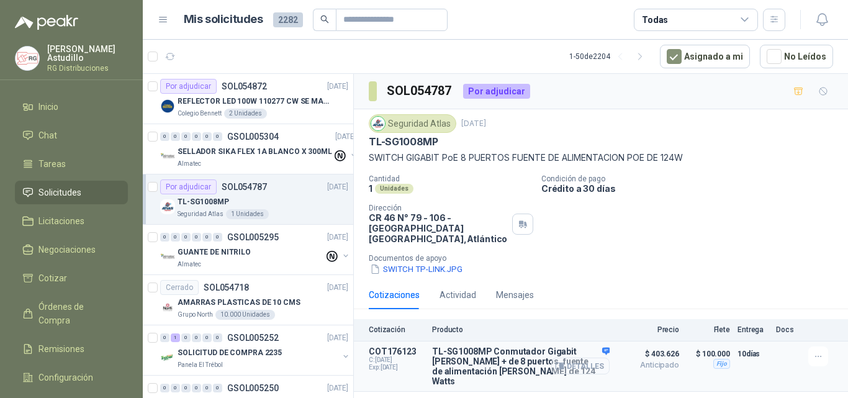
click at [563, 363] on icon "button" at bounding box center [559, 366] width 8 height 6
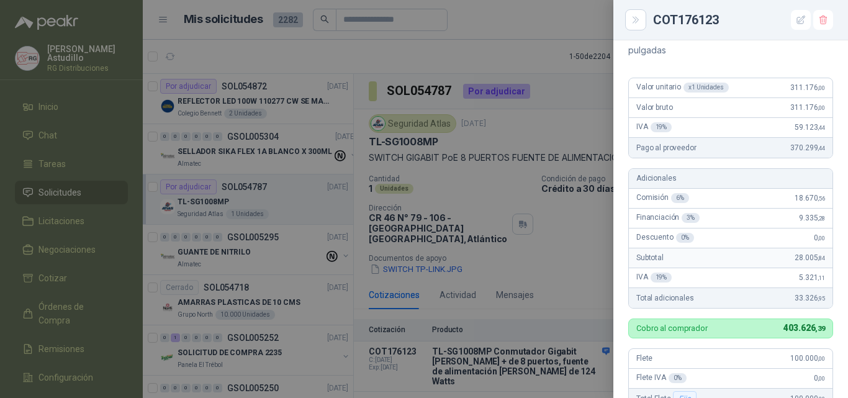
scroll to position [248, 0]
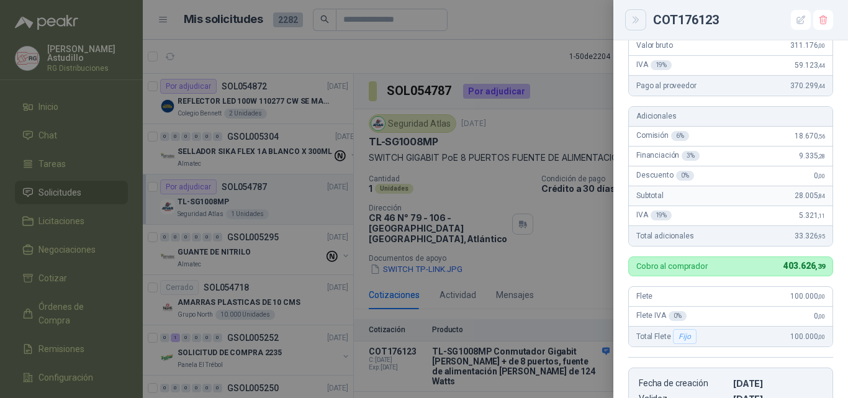
click at [637, 16] on icon "Close" at bounding box center [635, 20] width 11 height 11
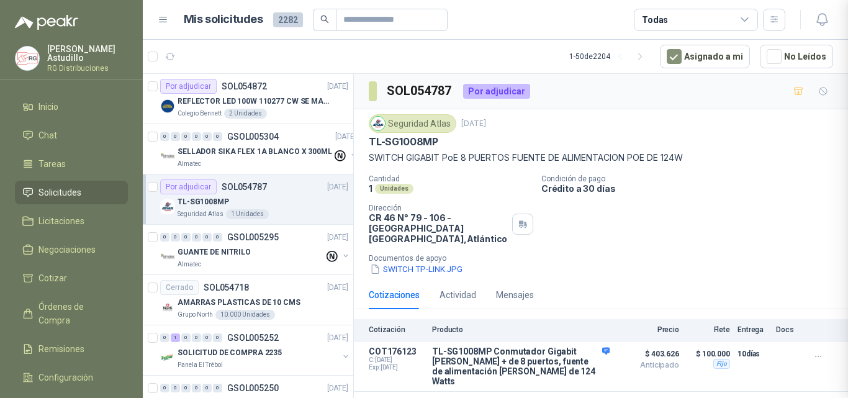
scroll to position [487, 0]
click at [306, 100] on p "REFLECTOR LED 100W 110277 CW SE MARCA: PILA BY PHILIPS" at bounding box center [254, 102] width 154 height 12
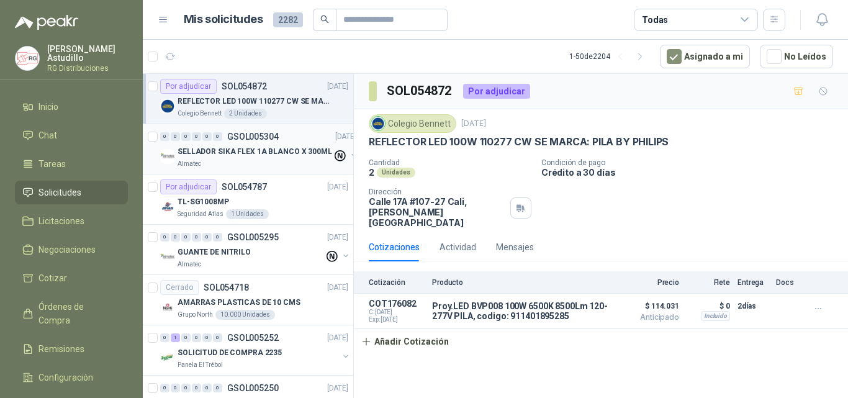
click at [271, 159] on div "Almatec" at bounding box center [254, 164] width 154 height 10
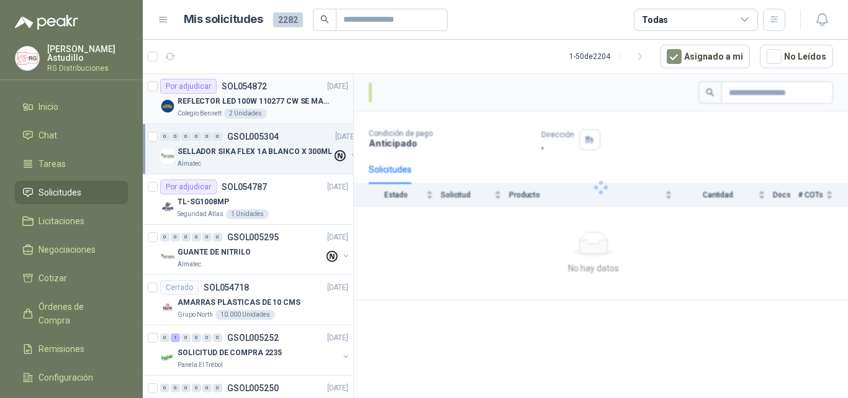
click at [289, 105] on p "REFLECTOR LED 100W 110277 CW SE MARCA: PILA BY PHILIPS" at bounding box center [254, 102] width 154 height 12
